Goal: Navigation & Orientation: Find specific page/section

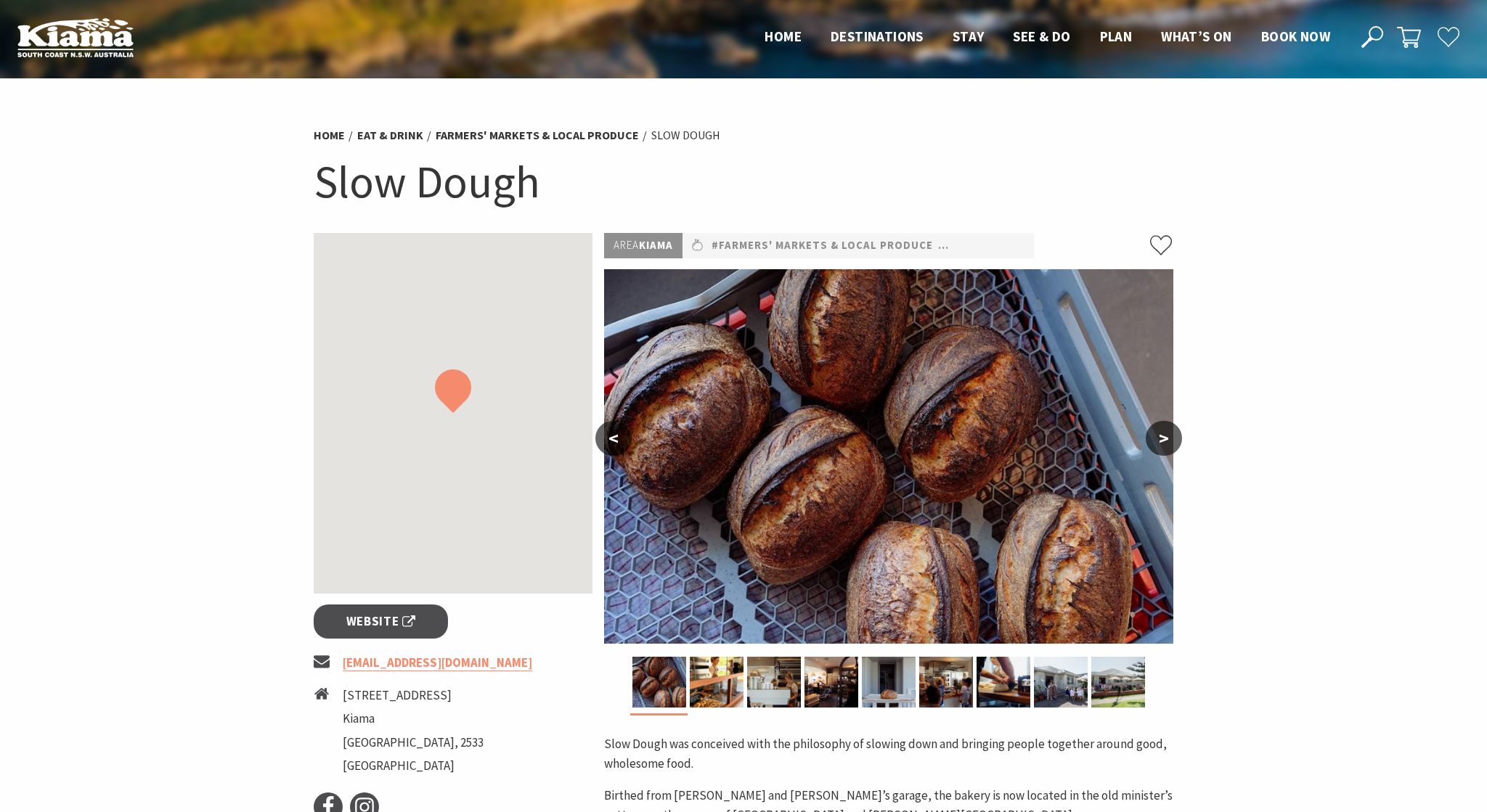
click at [504, 139] on link "Farmers' Markets & Local Produce" at bounding box center [537, 135] width 203 height 15
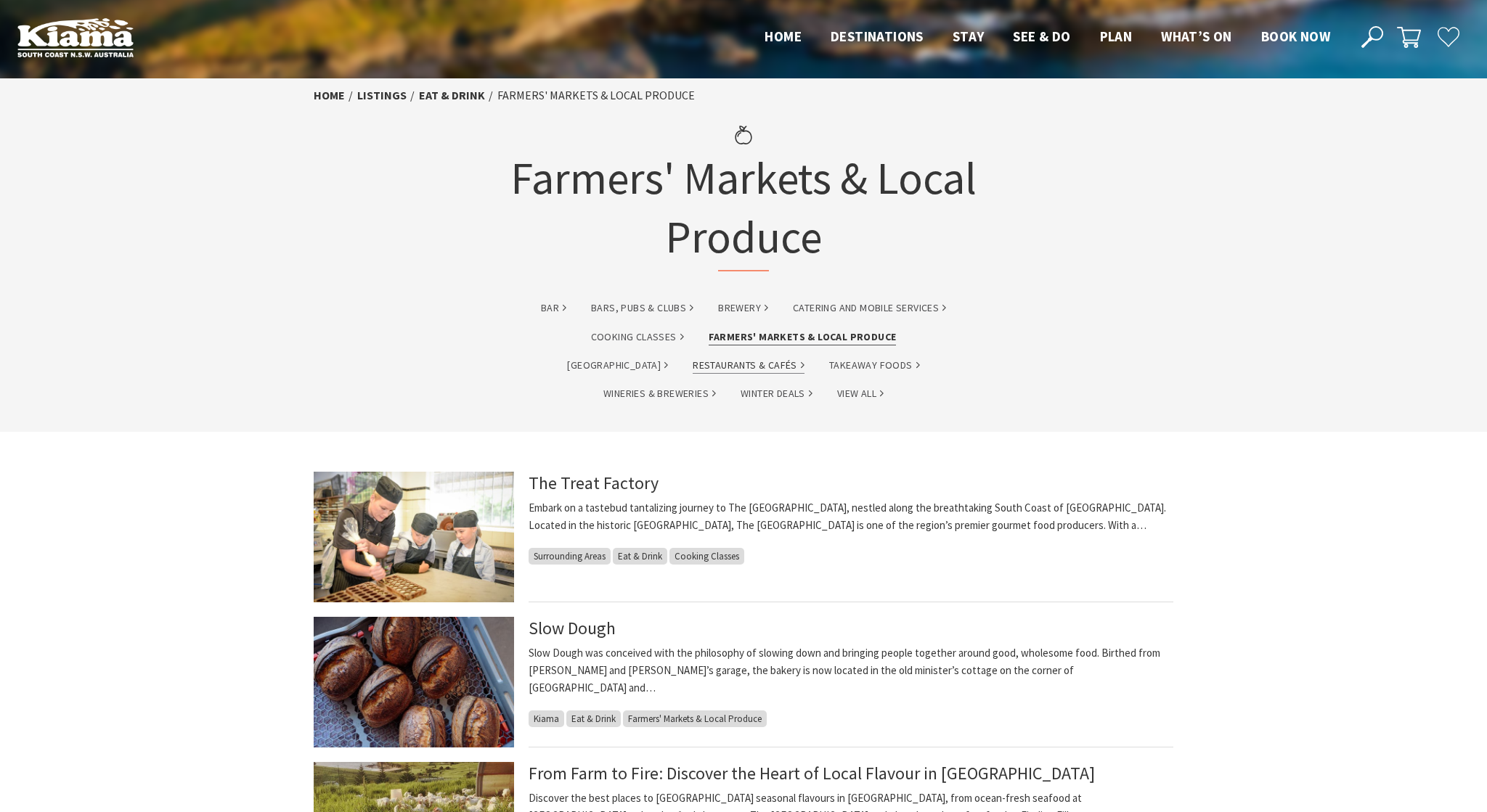
click at [693, 370] on link "Restaurants & Cafés" at bounding box center [748, 366] width 112 height 17
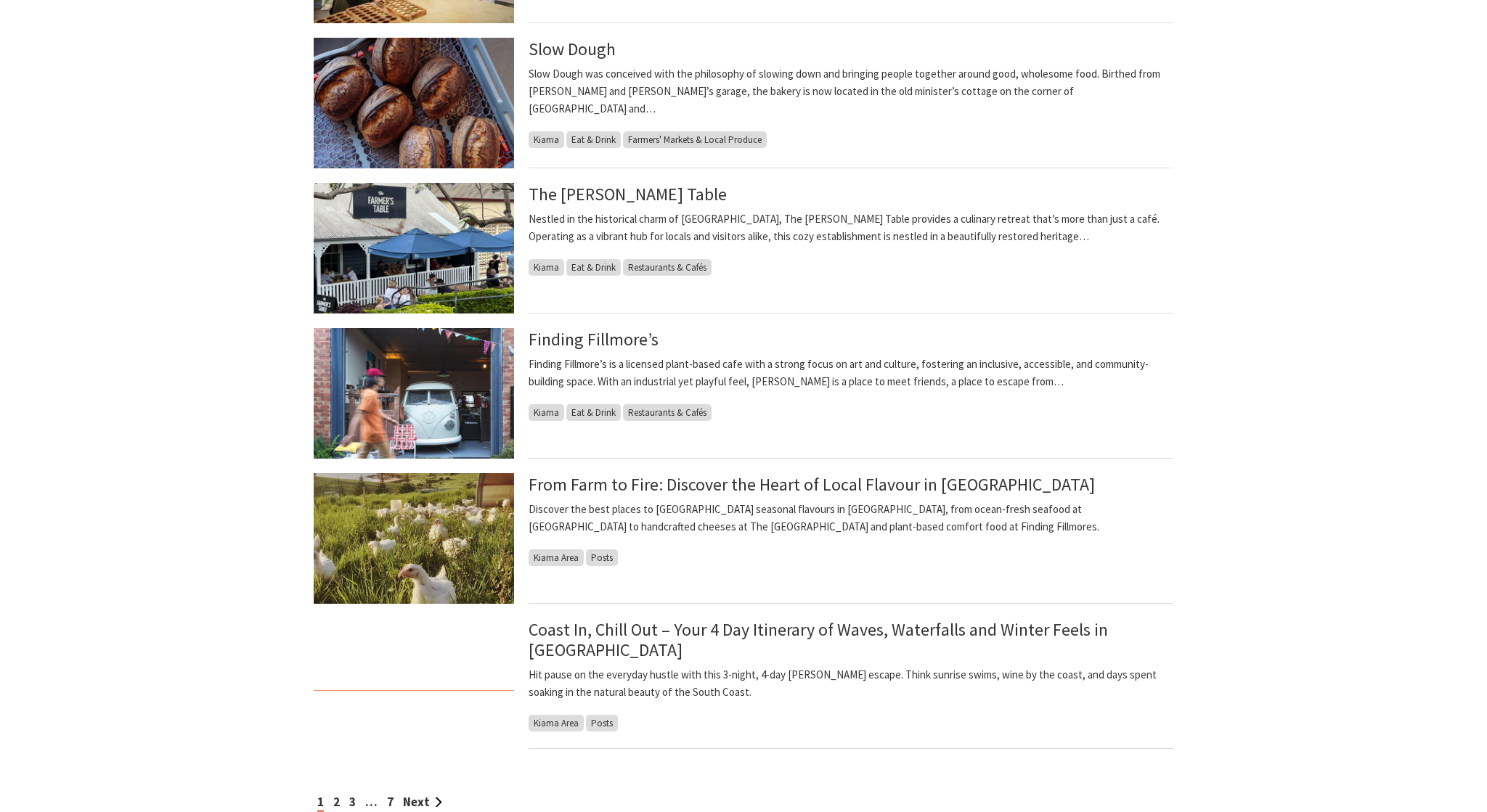
scroll to position [843, 0]
